Goal: Book appointment/travel/reservation

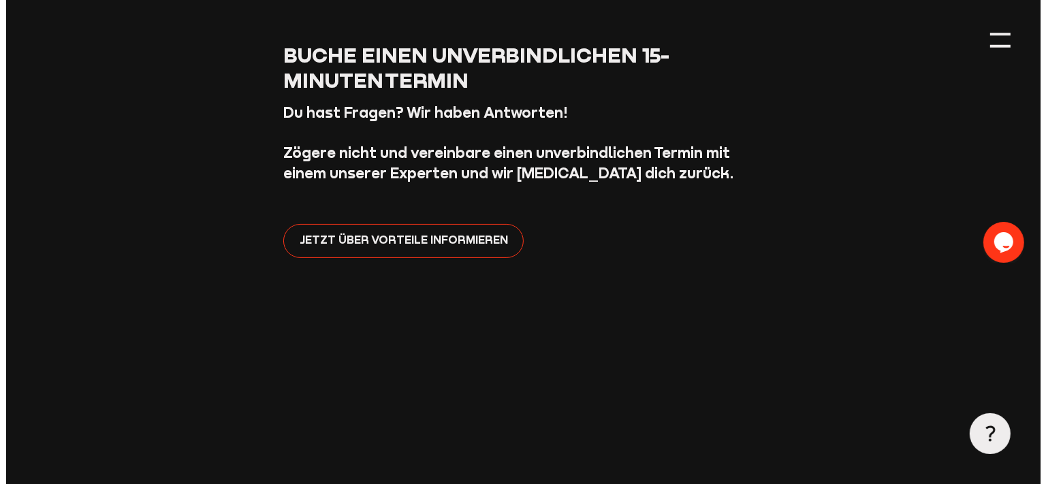
scroll to position [479, 0]
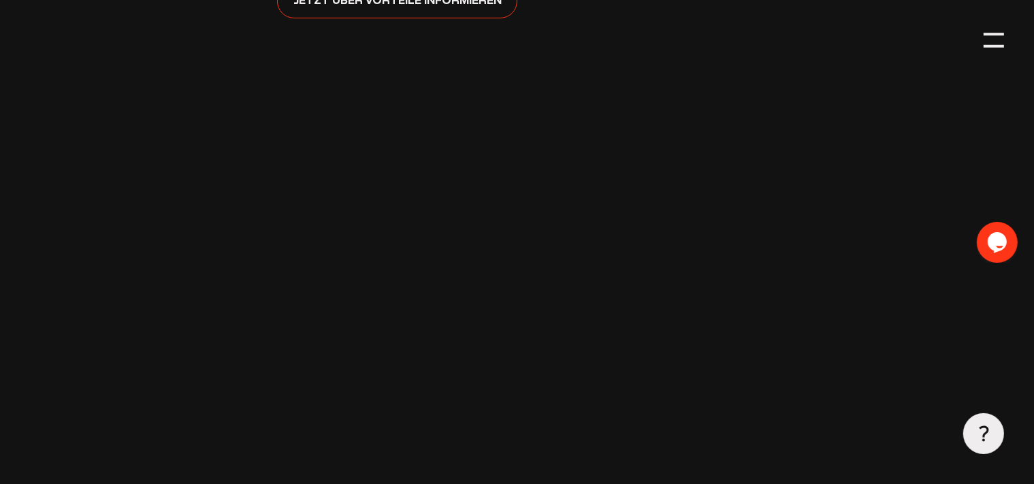
click at [988, 442] on div at bounding box center [983, 433] width 40 height 40
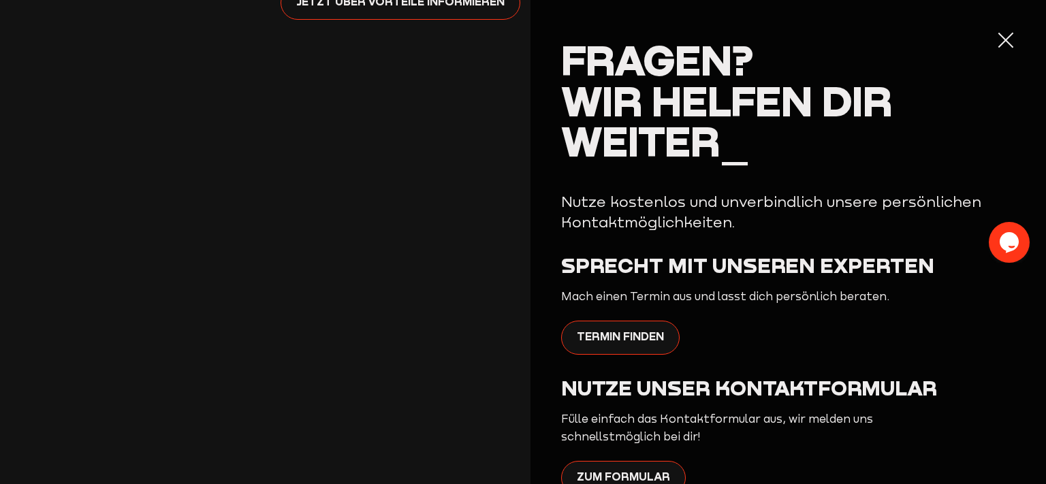
click at [1005, 242] on icon "$i18n('chat', 'chat_widget')" at bounding box center [1008, 241] width 19 height 20
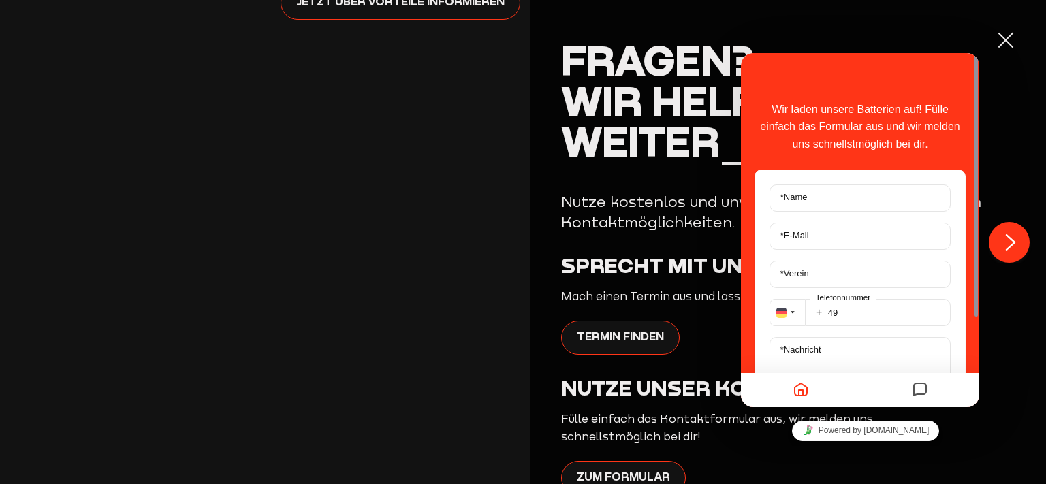
click at [858, 298] on label "Telefonnummer" at bounding box center [842, 298] width 67 height 10
click at [858, 299] on input "49" at bounding box center [877, 312] width 145 height 27
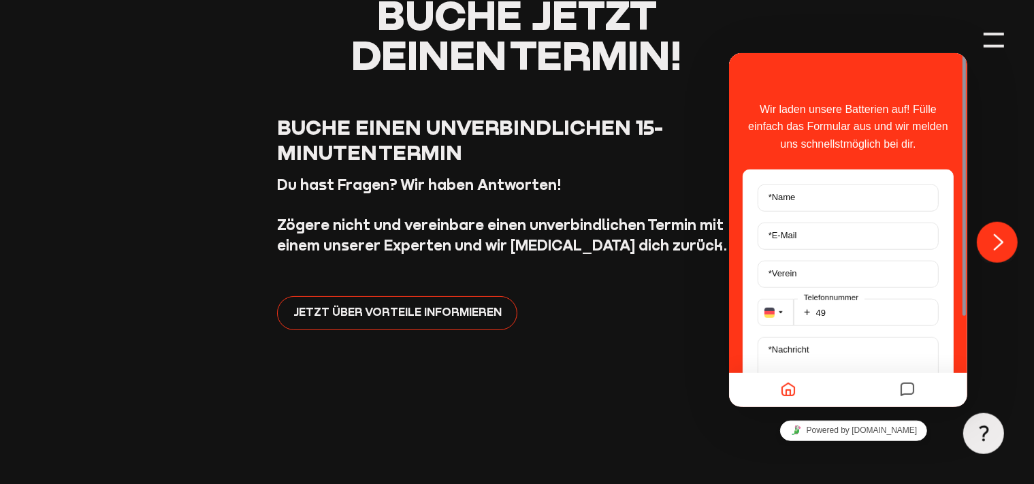
scroll to position [240, 0]
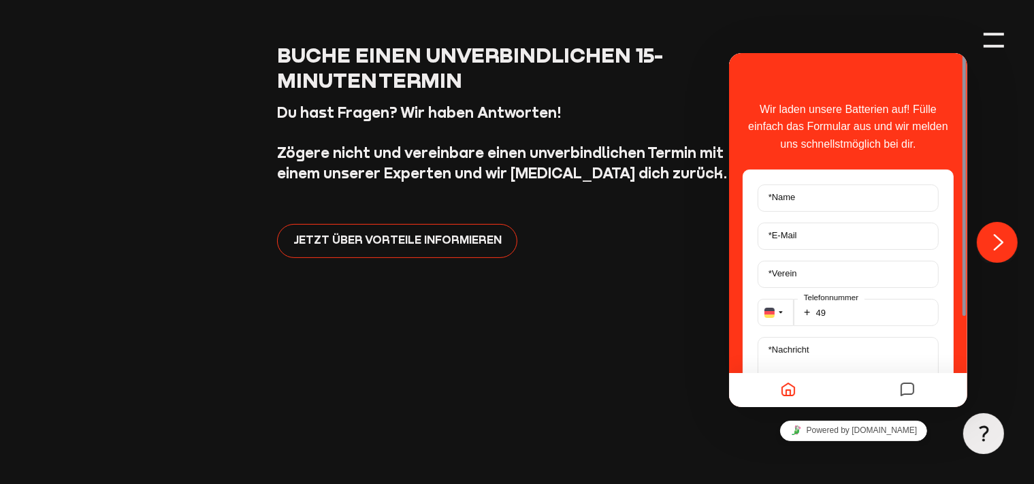
click at [818, 296] on label "Telefonnummer" at bounding box center [830, 298] width 67 height 10
click at [818, 298] on input "49" at bounding box center [865, 311] width 145 height 27
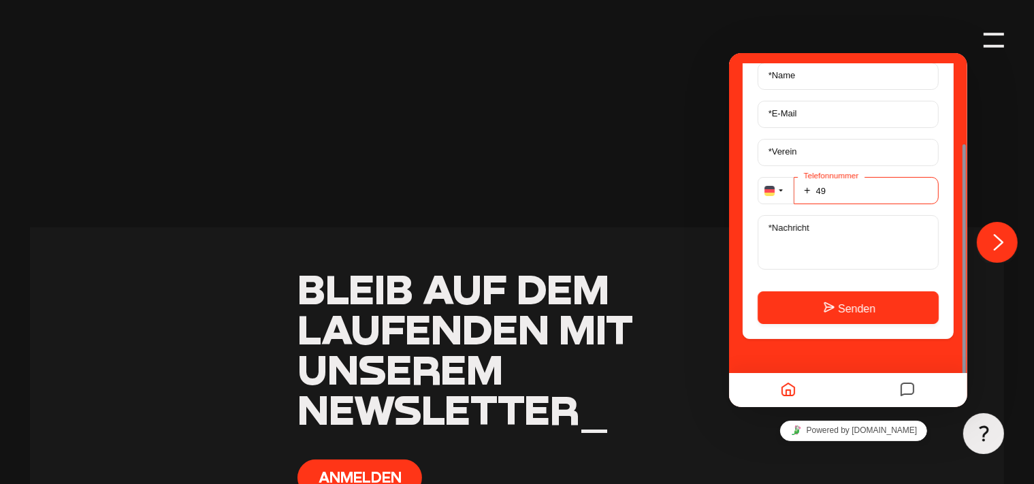
scroll to position [1198, 0]
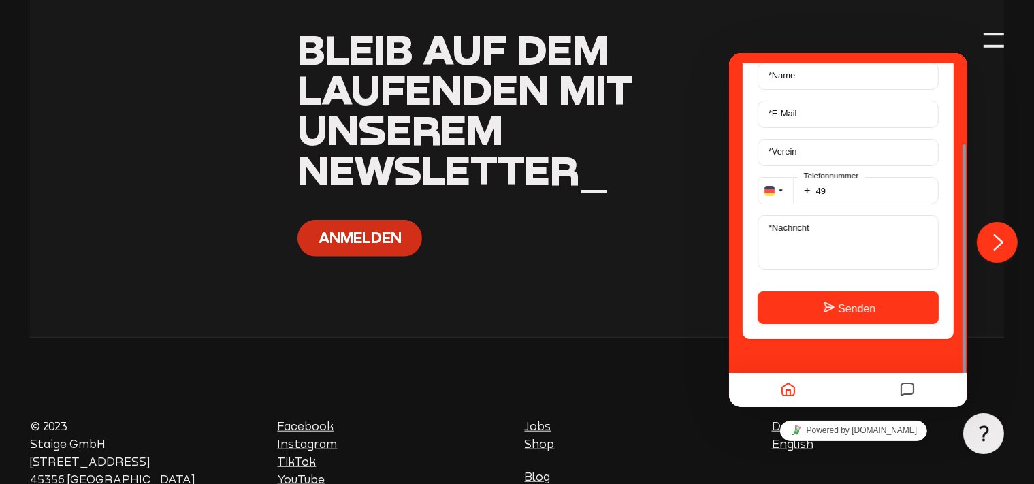
click at [323, 234] on button "Anmelden" at bounding box center [359, 238] width 125 height 37
